Goal: Book appointment/travel/reservation

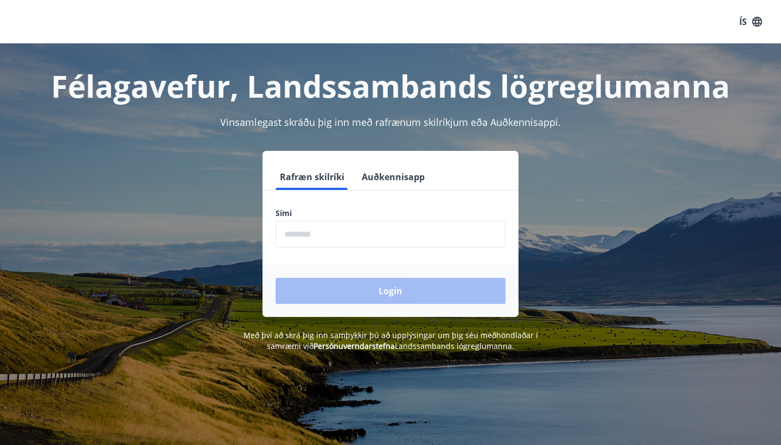
click at [363, 226] on input "phone" at bounding box center [391, 234] width 230 height 27
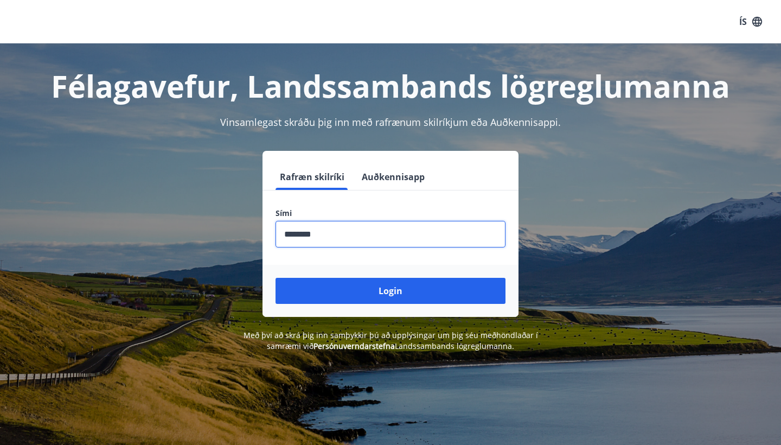
type input "********"
click at [391, 291] on button "Login" at bounding box center [391, 291] width 230 height 26
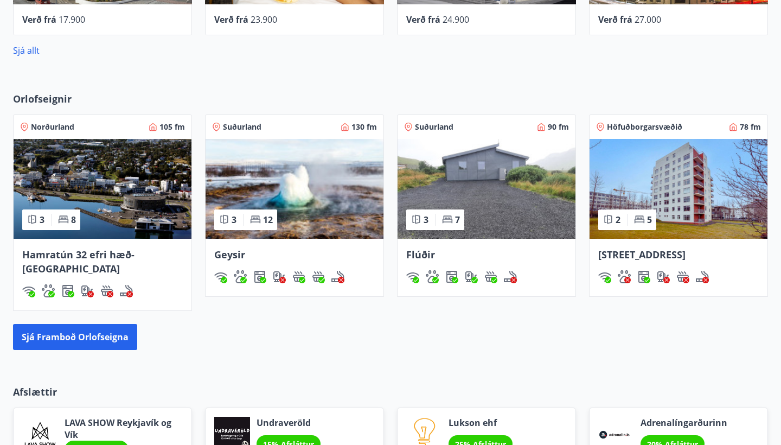
scroll to position [656, 0]
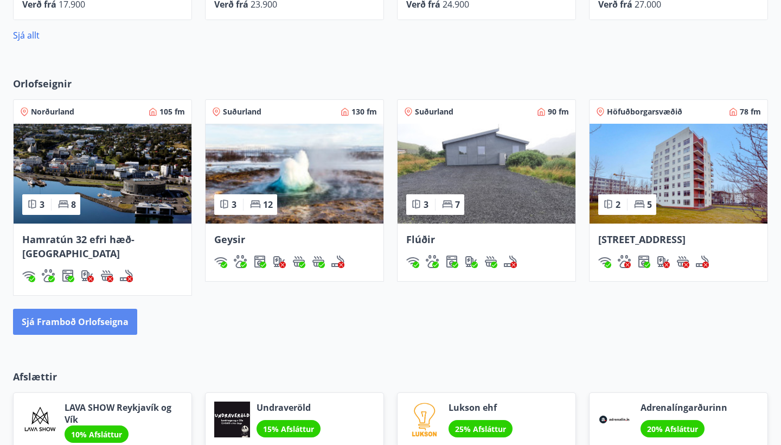
click at [101, 314] on button "Sjá framboð orlofseigna" at bounding box center [75, 322] width 124 height 26
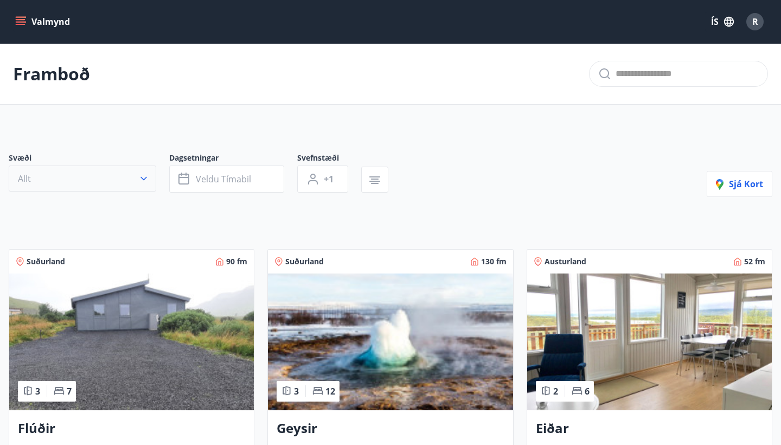
click at [104, 181] on button "Allt" at bounding box center [83, 178] width 148 height 26
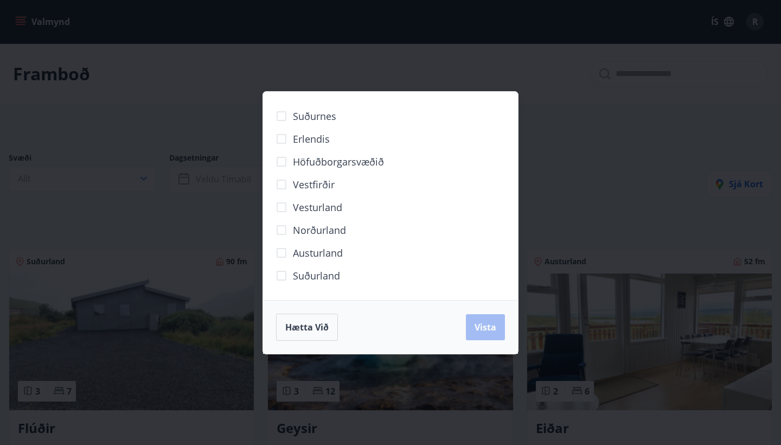
click at [296, 273] on span "Suðurland" at bounding box center [316, 276] width 47 height 14
click at [495, 330] on span "Vista" at bounding box center [486, 327] width 22 height 12
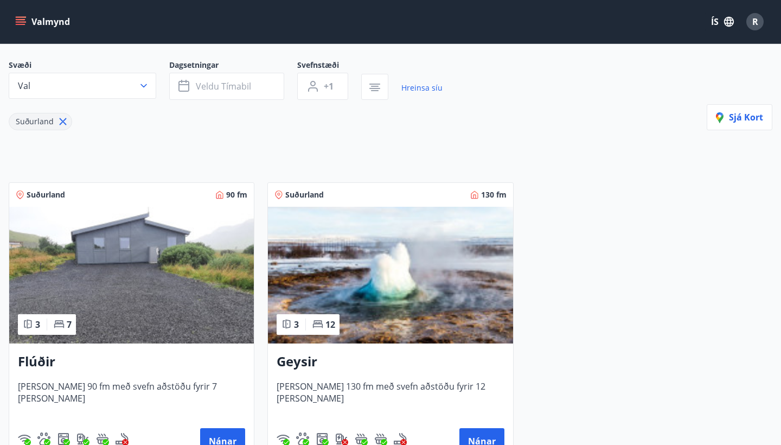
scroll to position [92, 0]
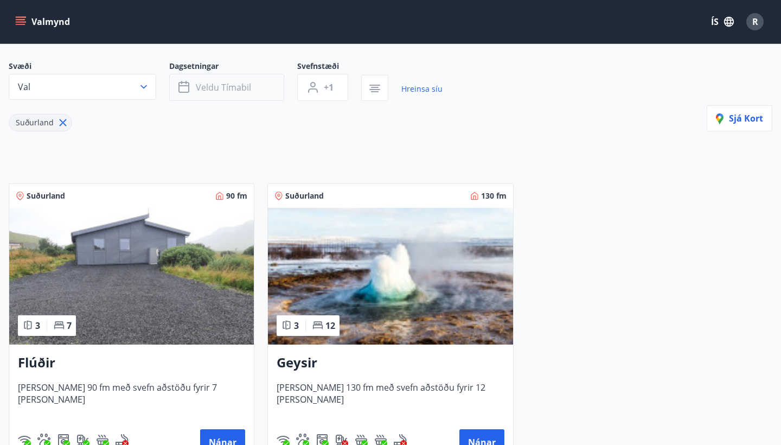
click at [238, 87] on span "Veldu tímabil" at bounding box center [223, 87] width 55 height 12
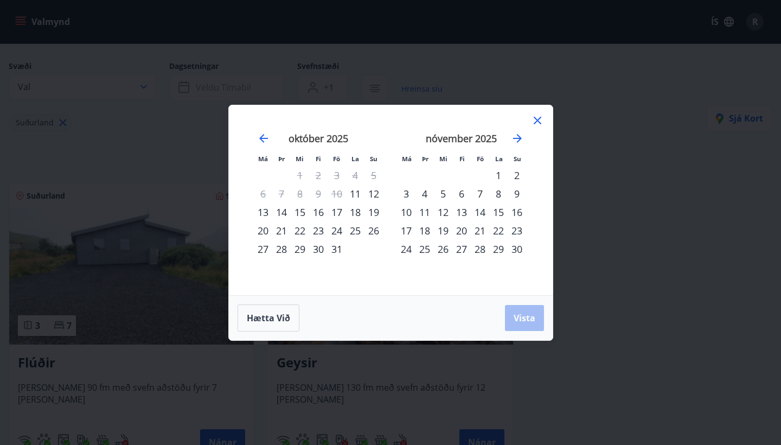
click at [285, 216] on div "14" at bounding box center [281, 212] width 18 height 18
click at [374, 213] on div "19" at bounding box center [374, 212] width 18 height 18
click at [517, 317] on span "Vista" at bounding box center [525, 318] width 22 height 12
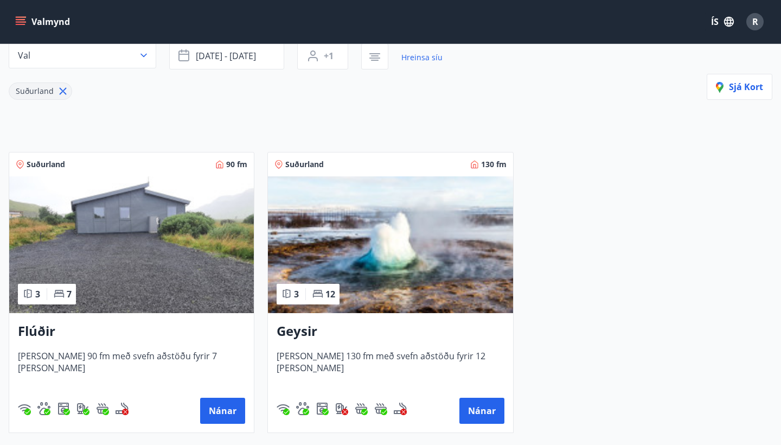
scroll to position [73, 0]
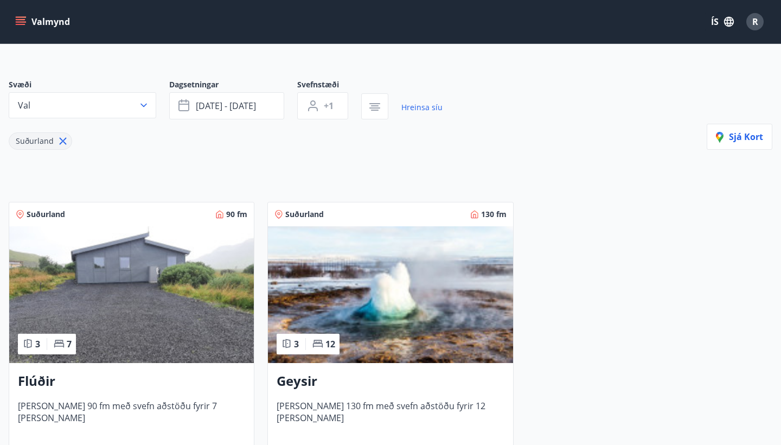
click at [376, 316] on img at bounding box center [390, 294] width 245 height 137
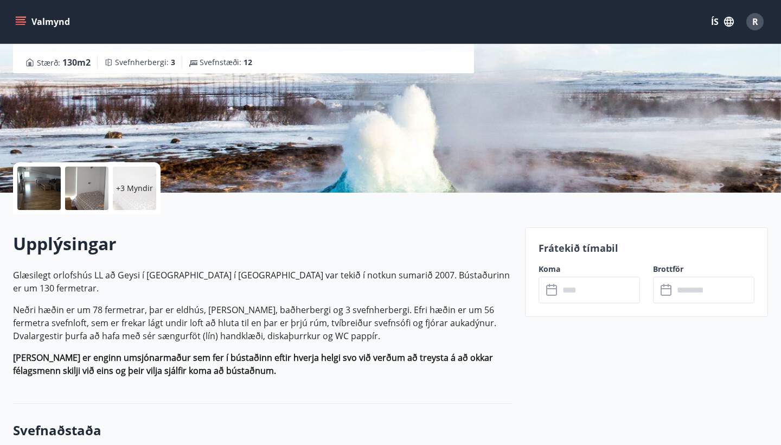
scroll to position [133, 0]
click at [571, 290] on input "text" at bounding box center [599, 290] width 81 height 27
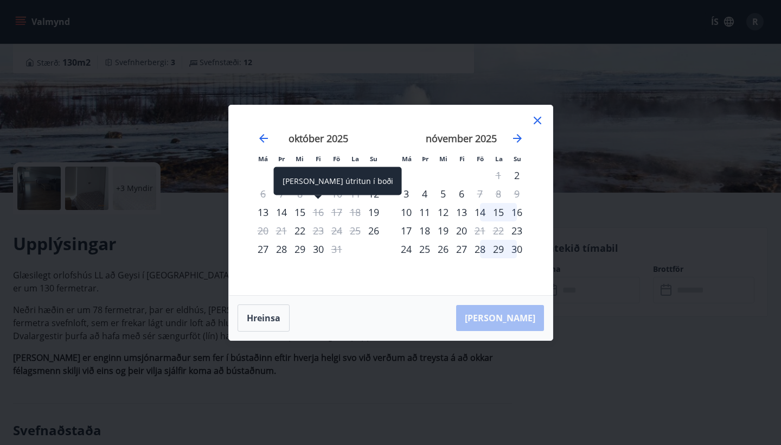
click at [325, 209] on div "16" at bounding box center [318, 212] width 18 height 18
click at [318, 208] on div "16" at bounding box center [318, 212] width 18 height 18
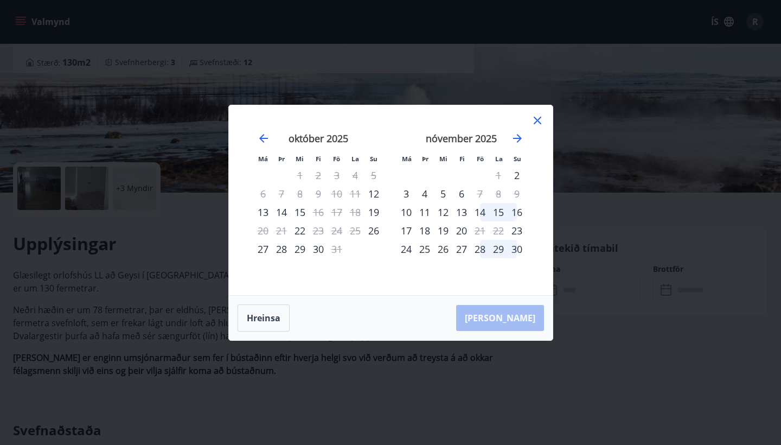
click at [284, 211] on div "14" at bounding box center [281, 212] width 18 height 18
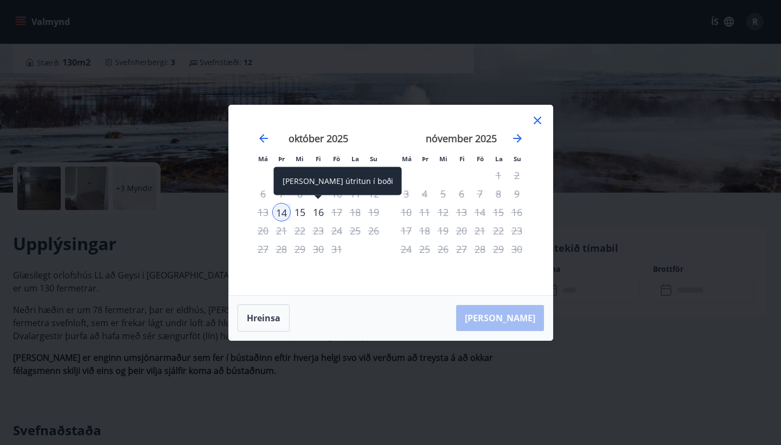
click at [316, 213] on div "16" at bounding box center [318, 212] width 18 height 18
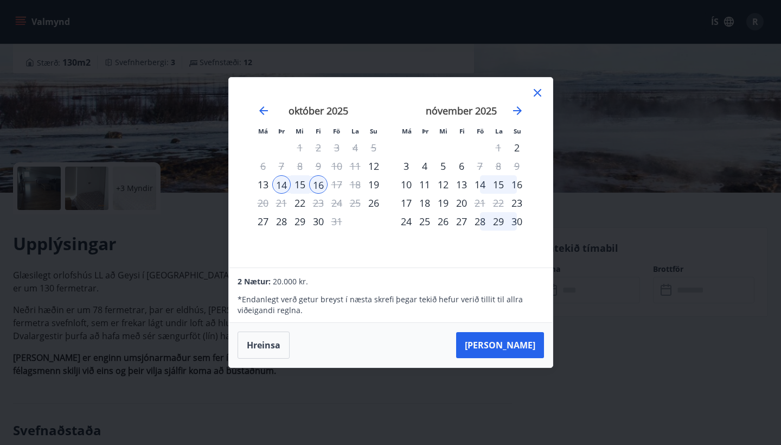
click at [541, 97] on icon at bounding box center [537, 92] width 13 height 13
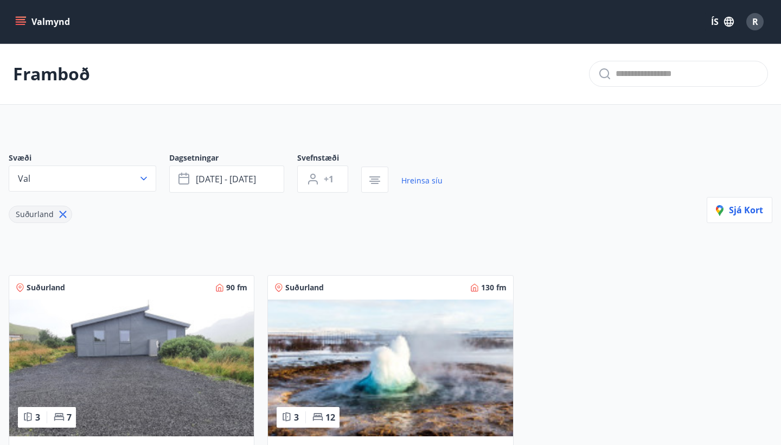
click at [164, 351] on img at bounding box center [131, 367] width 245 height 137
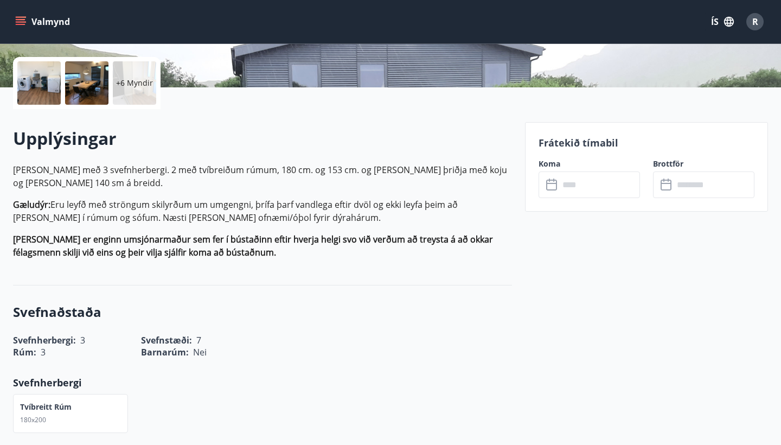
scroll to position [238, 0]
click at [571, 186] on input "text" at bounding box center [599, 184] width 81 height 27
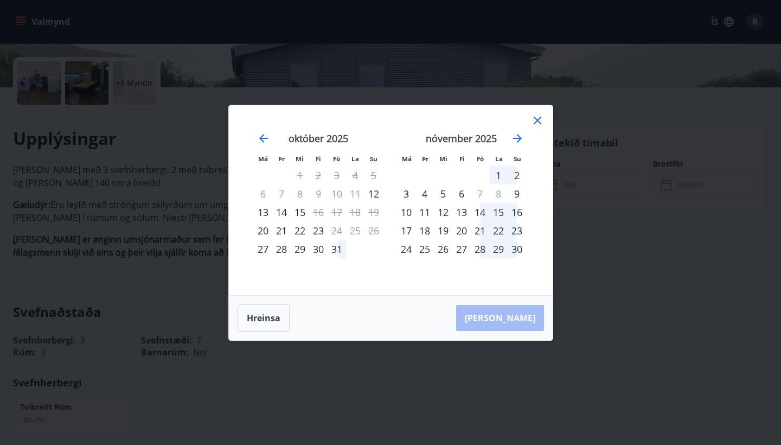
click at [282, 210] on div "14" at bounding box center [281, 212] width 18 height 18
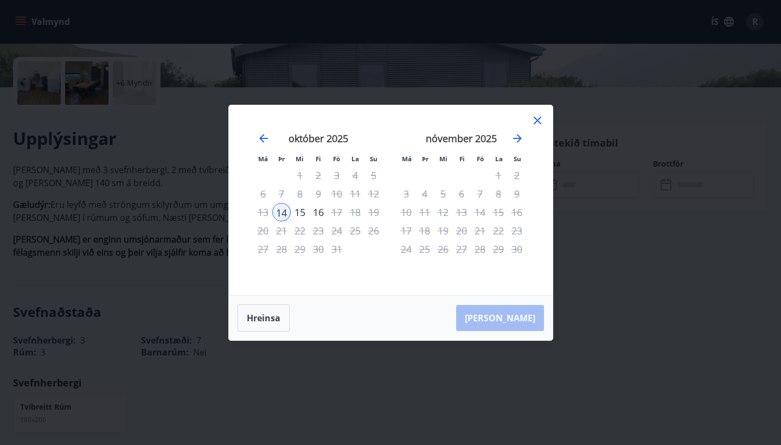
click at [337, 212] on div "17" at bounding box center [337, 212] width 18 height 18
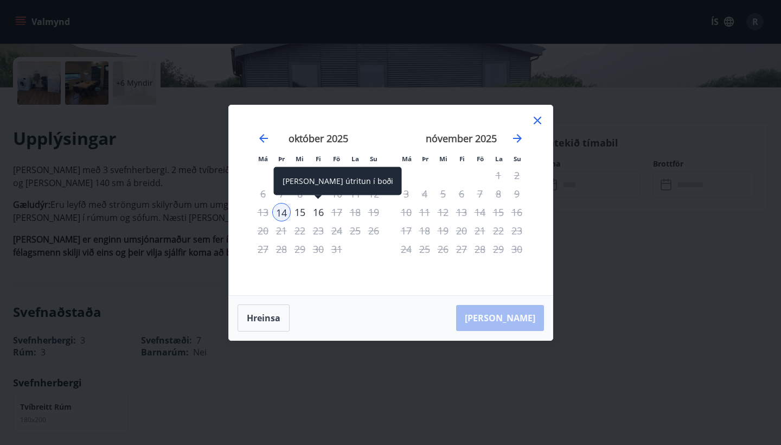
click at [318, 210] on div "16" at bounding box center [318, 212] width 18 height 18
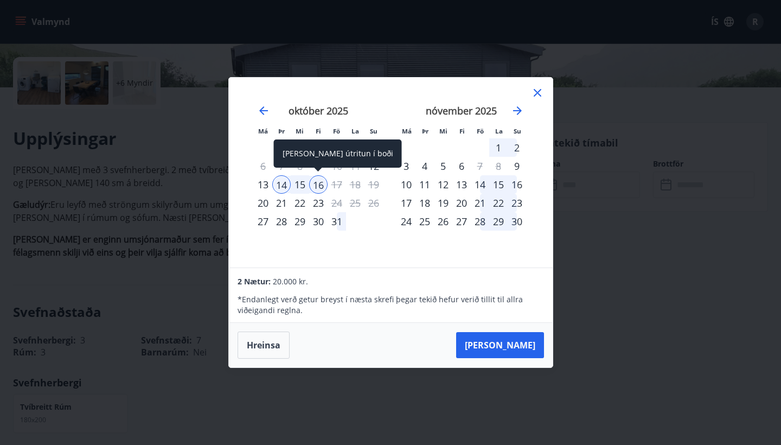
click at [313, 181] on div "16" at bounding box center [318, 184] width 18 height 18
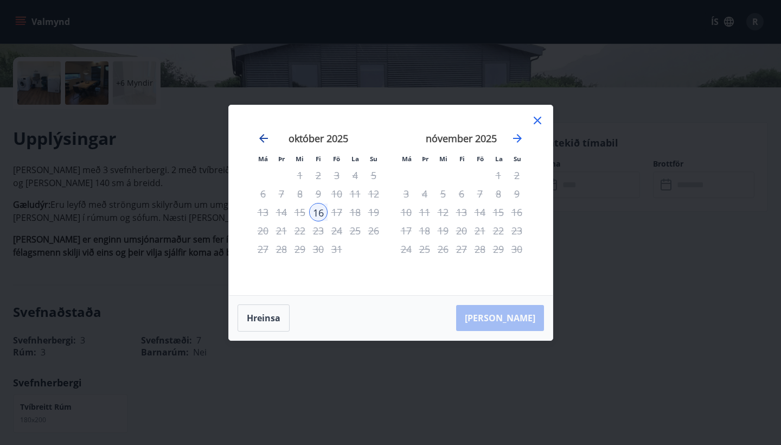
click at [267, 142] on icon "Move backward to switch to the previous month." at bounding box center [263, 138] width 13 height 13
click at [540, 119] on icon at bounding box center [537, 120] width 13 height 13
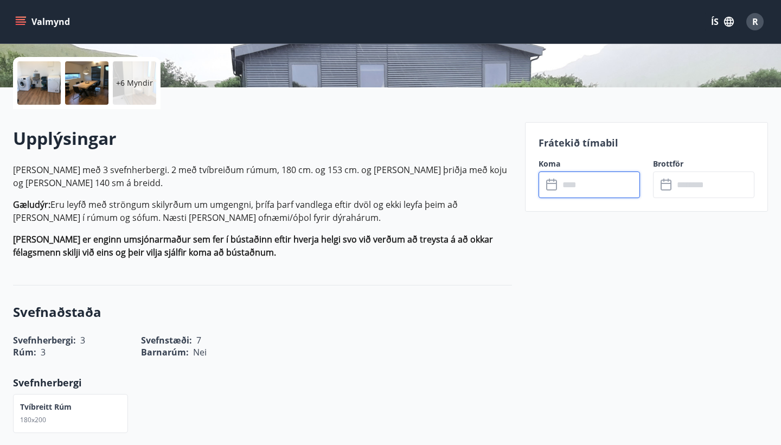
click at [573, 185] on input "text" at bounding box center [599, 184] width 81 height 27
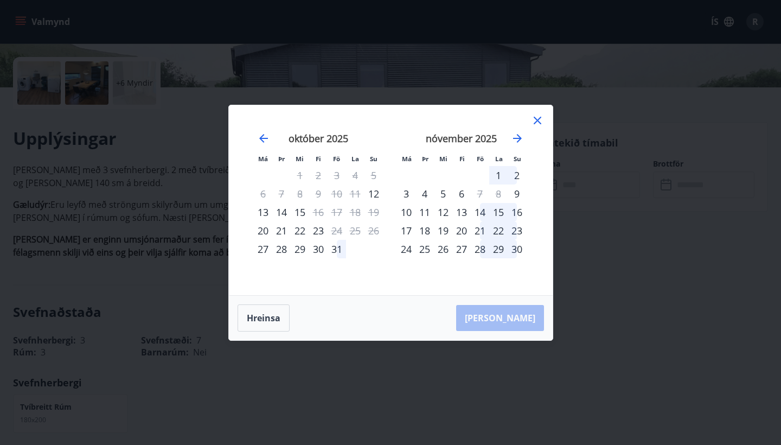
click at [282, 212] on div "14" at bounding box center [281, 212] width 18 height 18
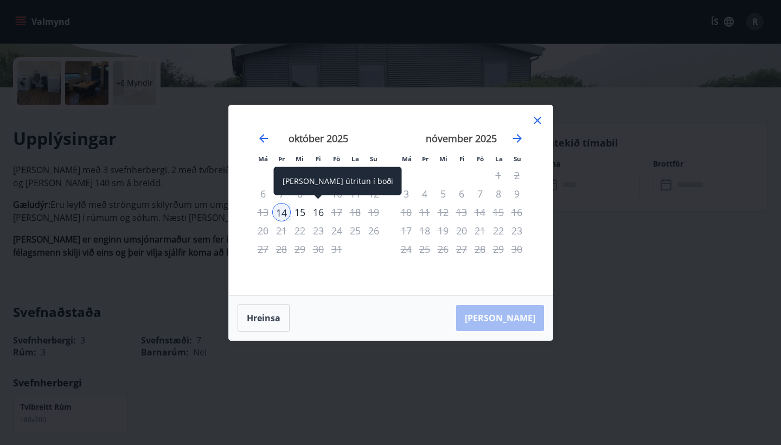
click at [318, 212] on div "16" at bounding box center [318, 212] width 18 height 18
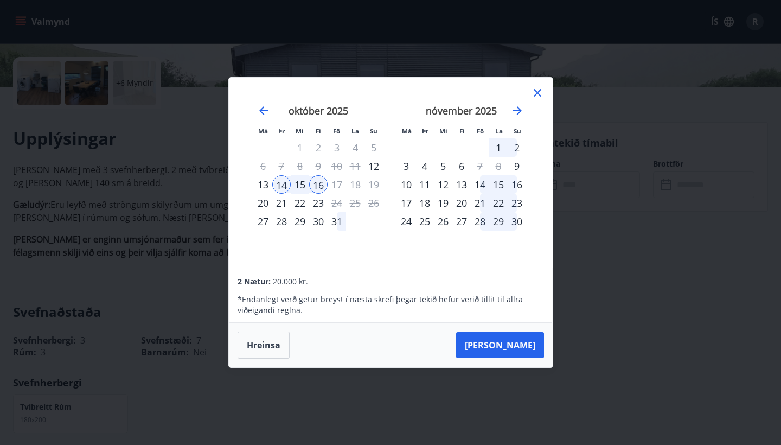
click at [339, 182] on div "17" at bounding box center [337, 184] width 18 height 18
click at [534, 88] on icon at bounding box center [537, 92] width 13 height 13
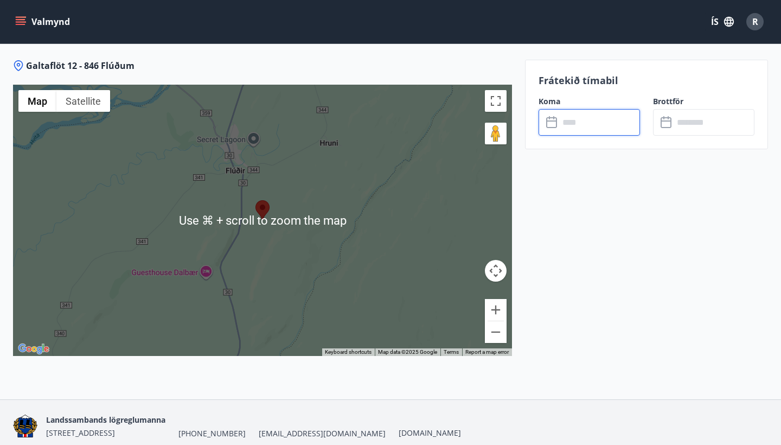
scroll to position [1421, 0]
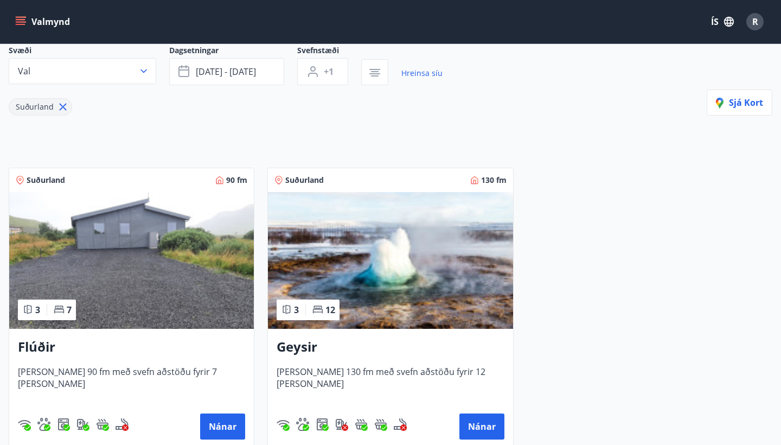
click at [329, 259] on img at bounding box center [390, 260] width 245 height 137
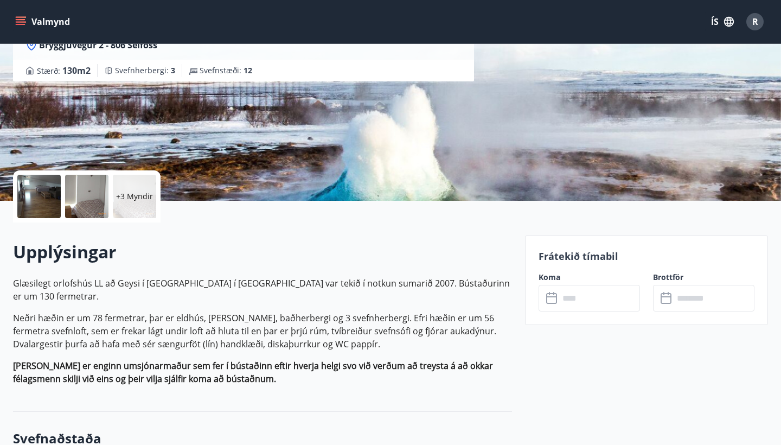
scroll to position [388, 0]
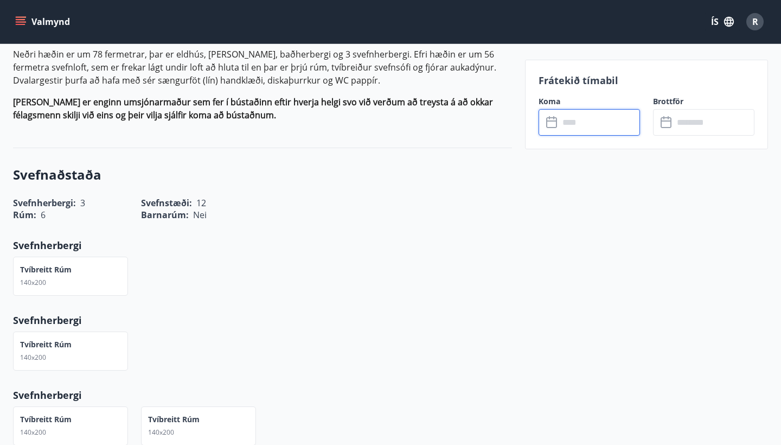
click at [569, 126] on input "text" at bounding box center [599, 122] width 81 height 27
